Goal: Information Seeking & Learning: Learn about a topic

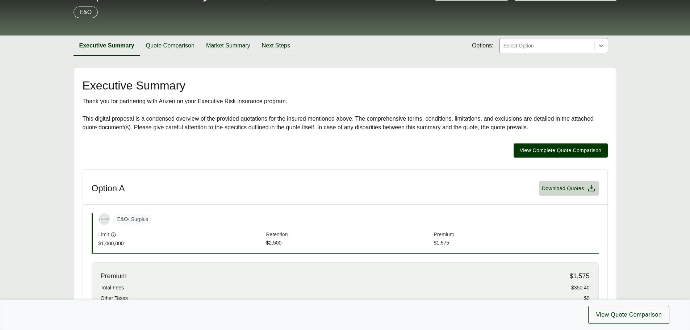
scroll to position [72, 0]
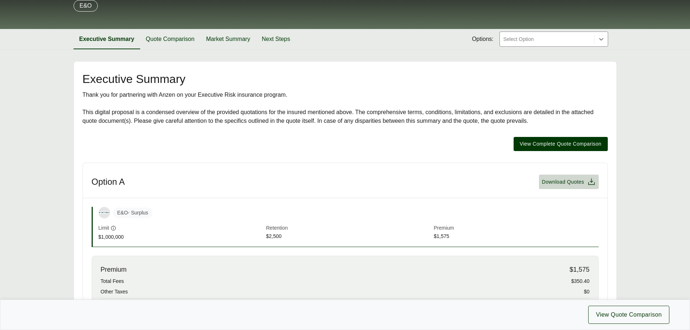
click at [567, 230] on span "Premium" at bounding box center [516, 228] width 165 height 8
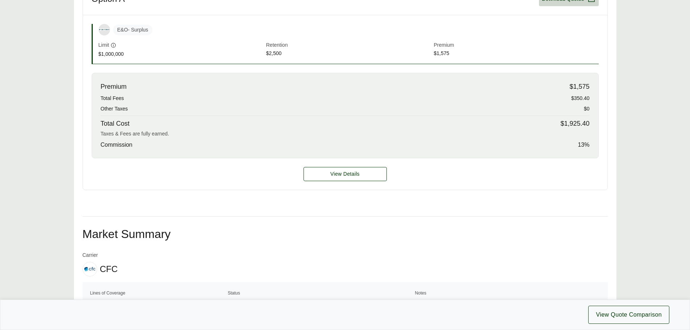
scroll to position [217, 0]
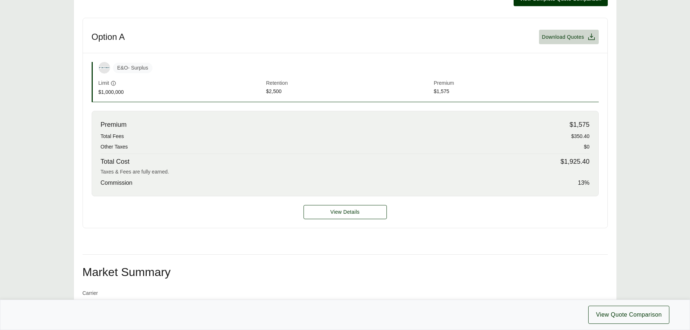
click at [524, 268] on h2 "Market Summary" at bounding box center [345, 272] width 525 height 12
click at [459, 227] on div "View Details" at bounding box center [345, 211] width 524 height 31
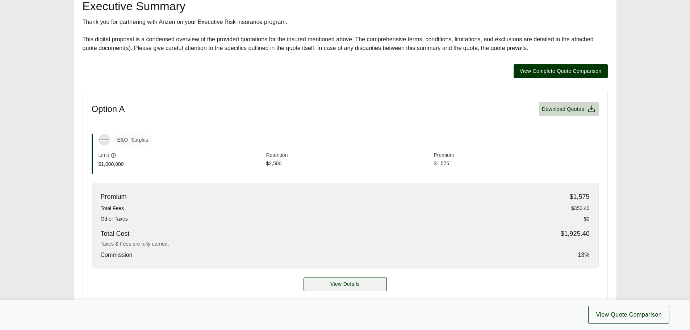
scroll to position [181, 0]
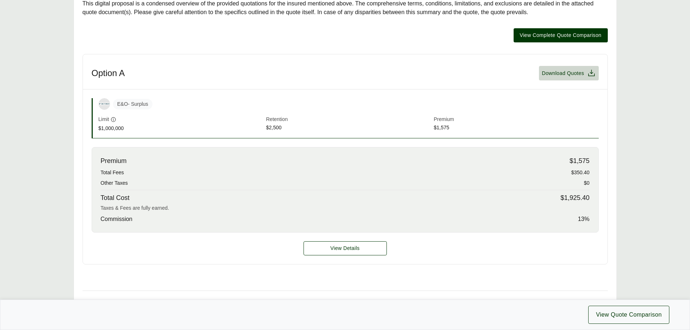
click at [462, 216] on div "Commission 13 %" at bounding box center [345, 219] width 489 height 9
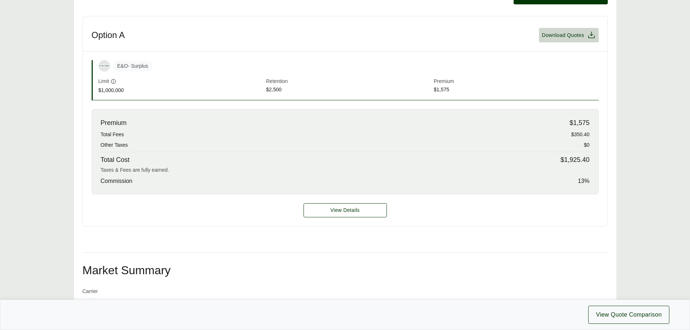
scroll to position [217, 0]
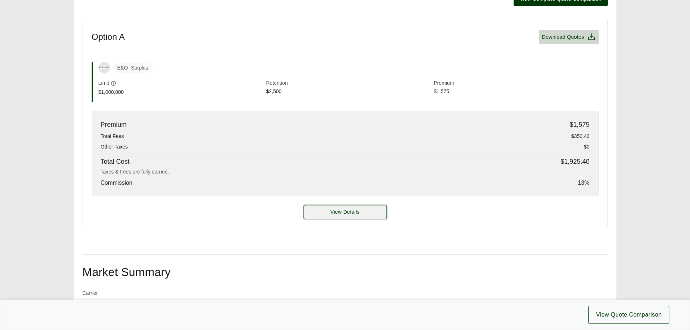
click at [311, 212] on button "View Details" at bounding box center [344, 212] width 83 height 14
click at [359, 211] on span "View Details" at bounding box center [344, 212] width 29 height 8
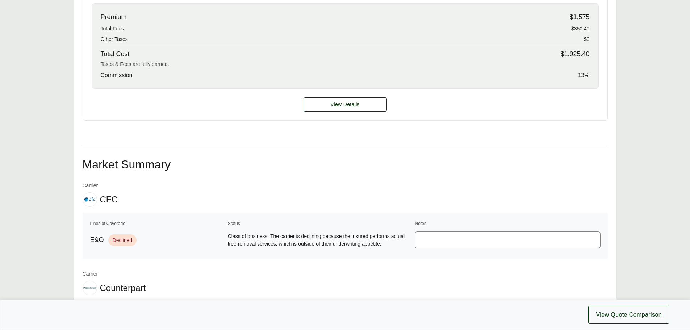
scroll to position [326, 0]
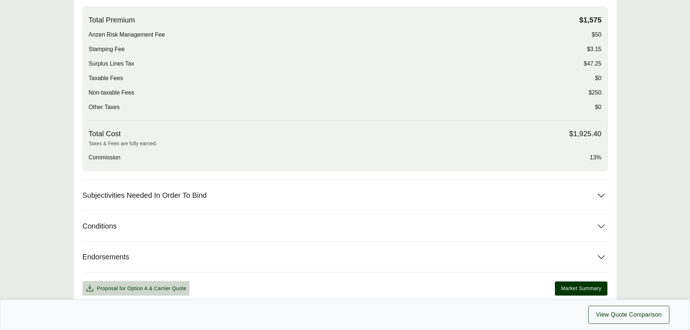
scroll to position [217, 0]
